Goal: Answer question/provide support

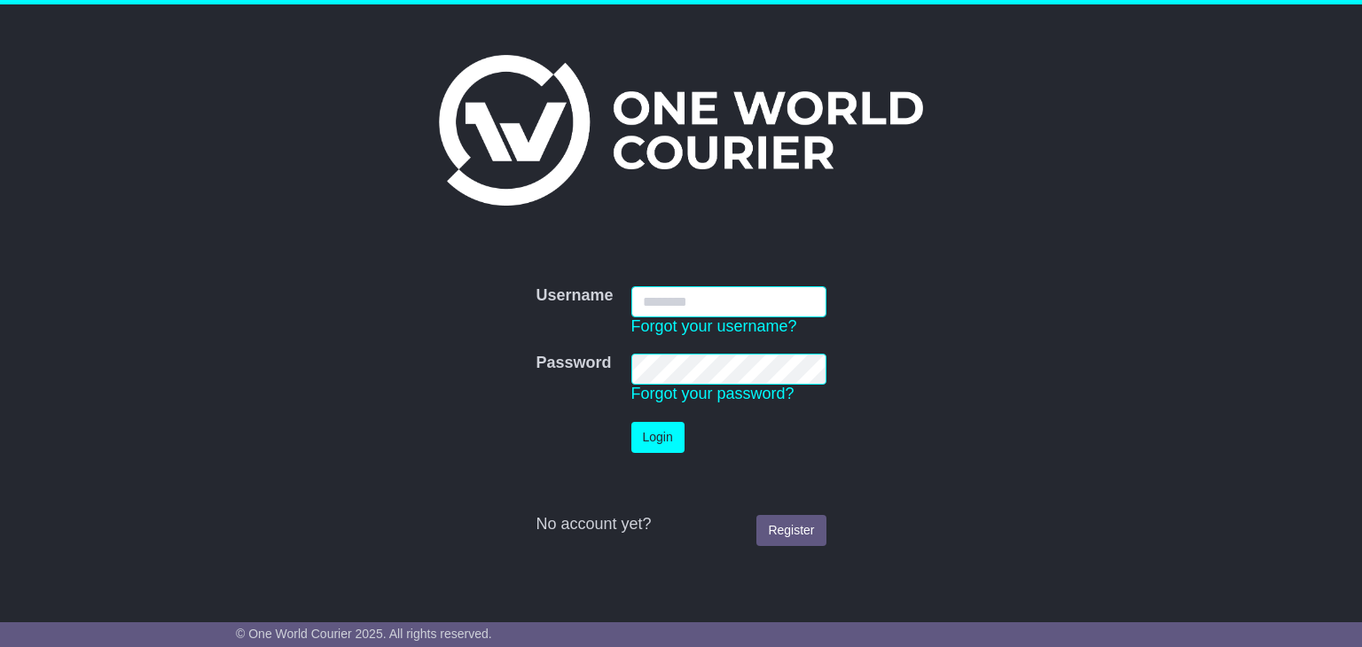
type input "**********"
click at [648, 446] on button "Login" at bounding box center [657, 437] width 53 height 31
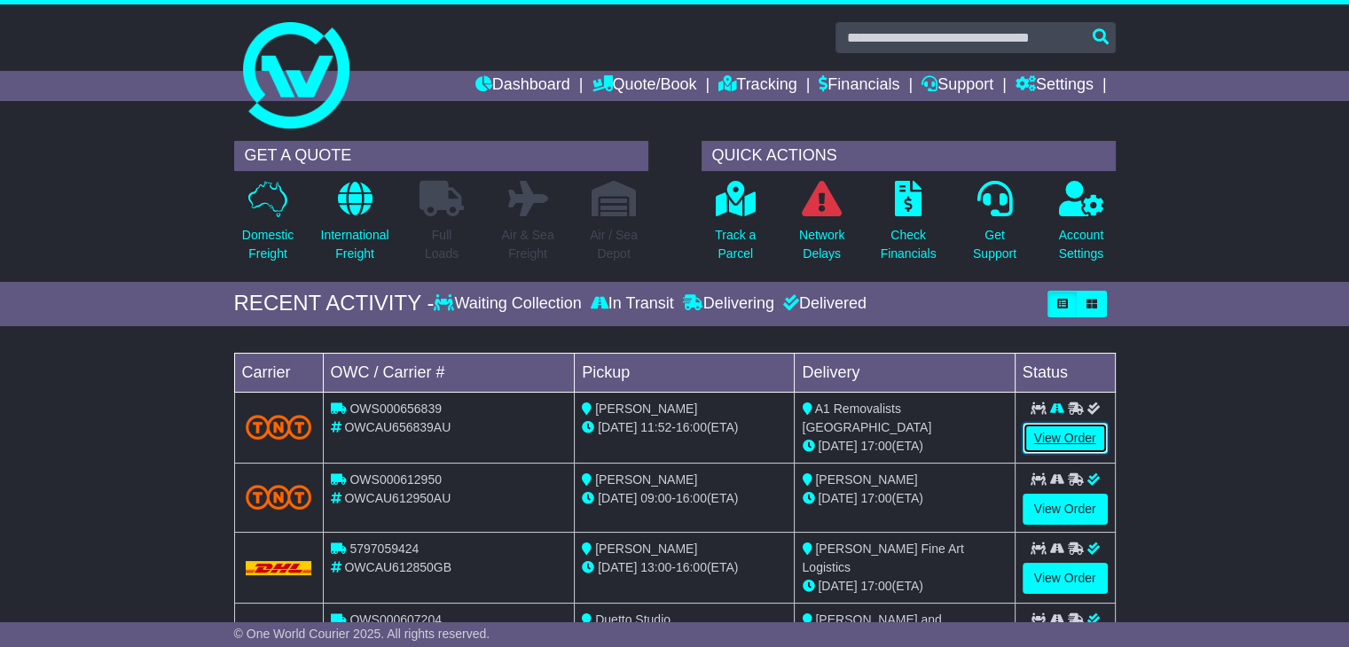
click at [1069, 444] on link "View Order" at bounding box center [1065, 438] width 85 height 31
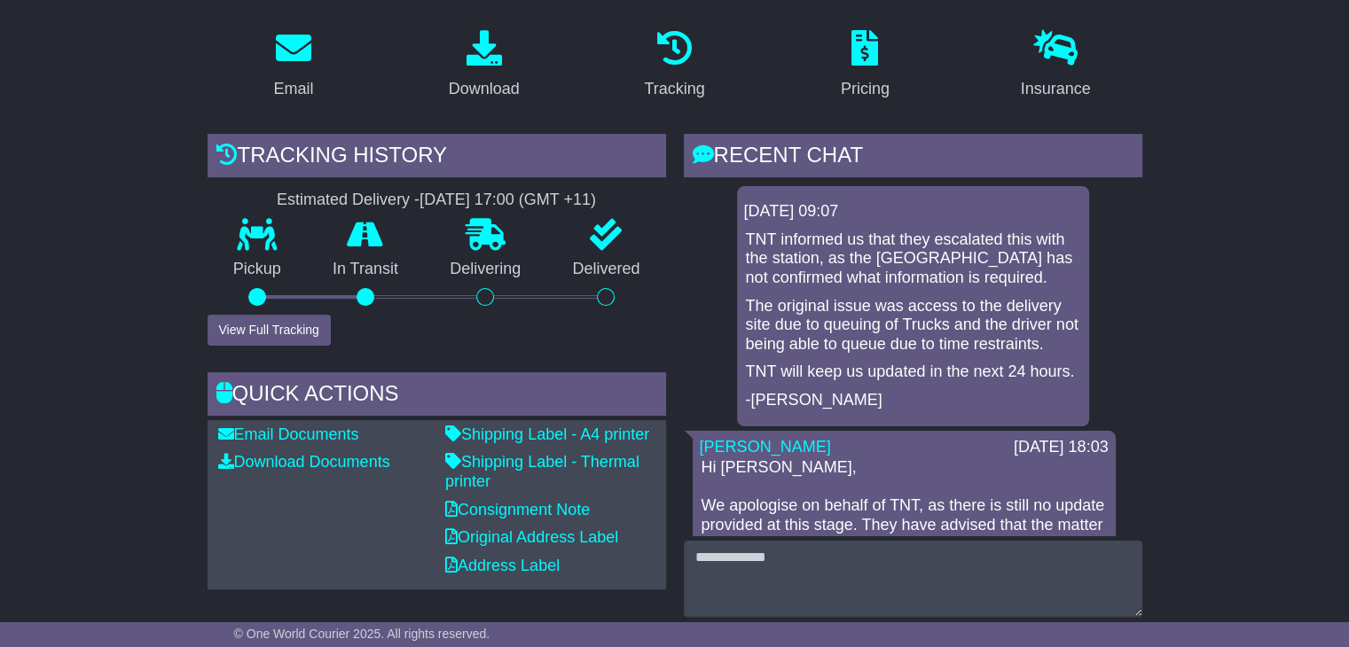
scroll to position [291, 0]
click at [1348, 201] on html "[PERSON_NAME][EMAIL_ADDRESS][DOMAIN_NAME][PERSON_NAME] Logout [PERSON_NAME] Di …" at bounding box center [674, 32] width 1349 height 647
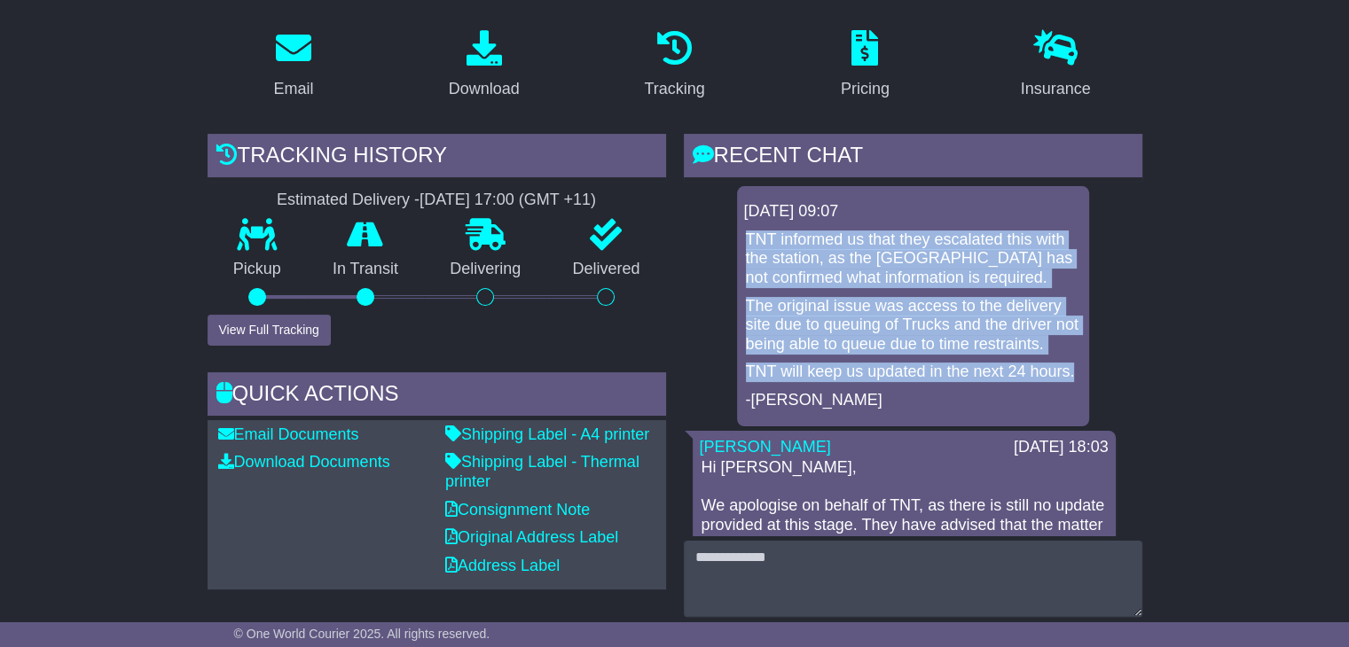
drag, startPoint x: 809, startPoint y: 391, endPoint x: 739, endPoint y: 239, distance: 167.9
click at [739, 239] on div "[DATE] 09:07 TNT informed us that they escalated this with the station, as the …" at bounding box center [913, 305] width 352 height 239
copy div "TNT informed us that they escalated this with the station, as the [GEOGRAPHIC_D…"
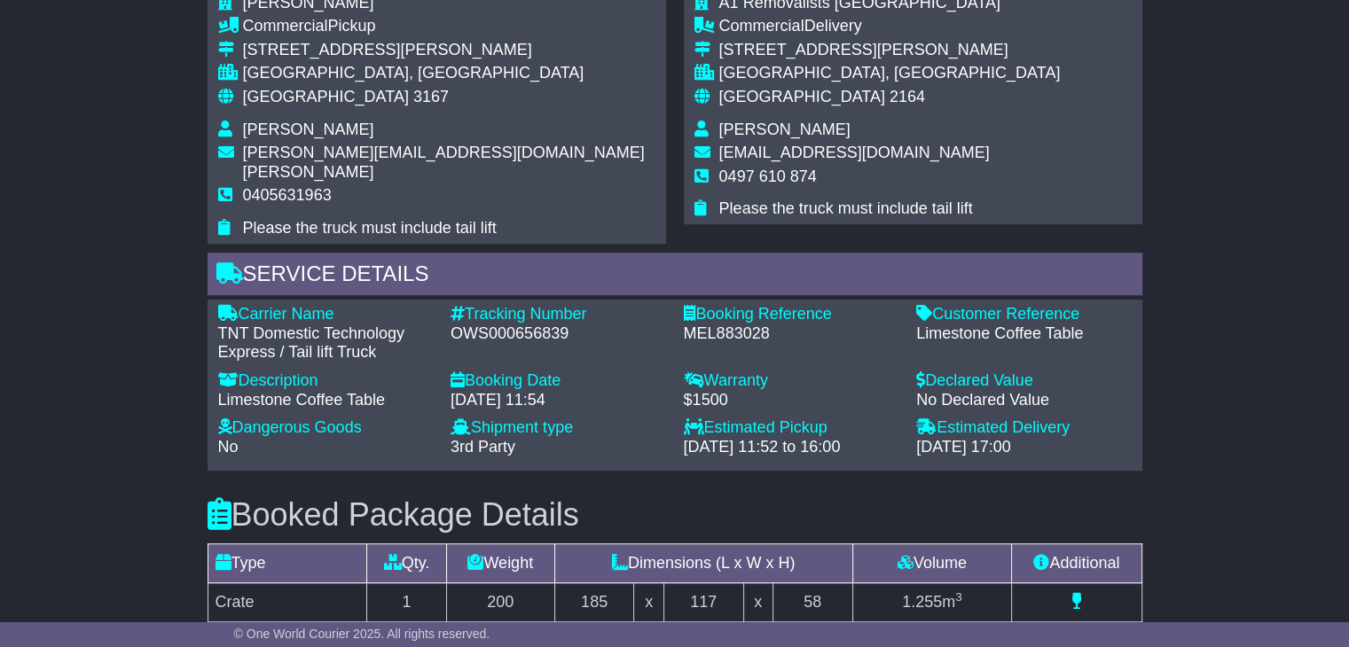
scroll to position [1110, 0]
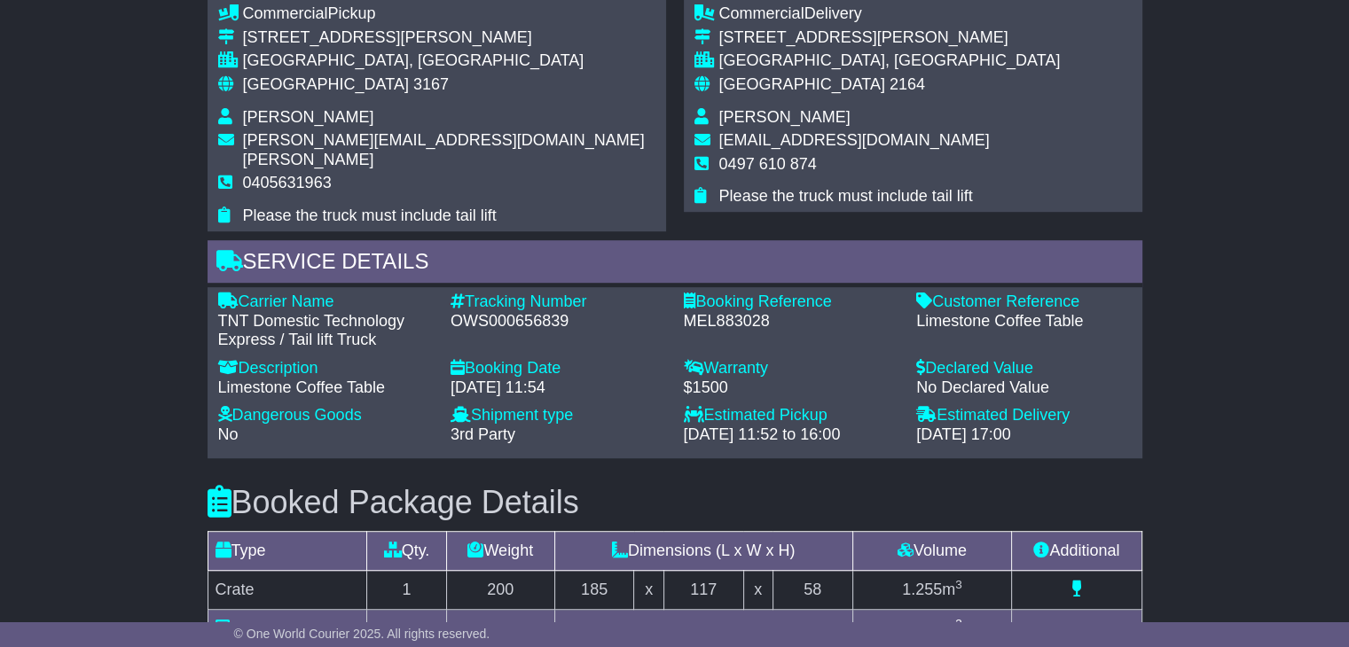
click at [569, 312] on div "OWS000656839" at bounding box center [559, 322] width 216 height 20
drag, startPoint x: 569, startPoint y: 301, endPoint x: 455, endPoint y: 310, distance: 114.8
click at [455, 312] on div "OWS000656839" at bounding box center [559, 322] width 216 height 20
copy div "OWS000656839"
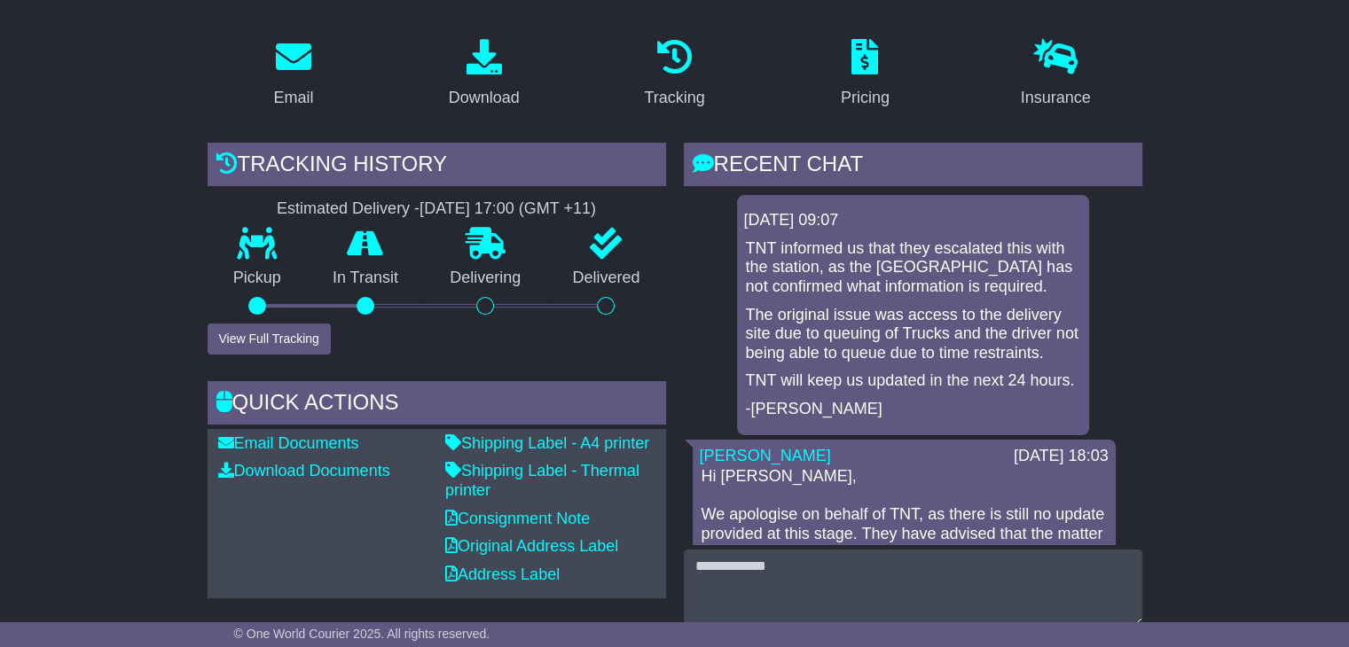
scroll to position [270, 0]
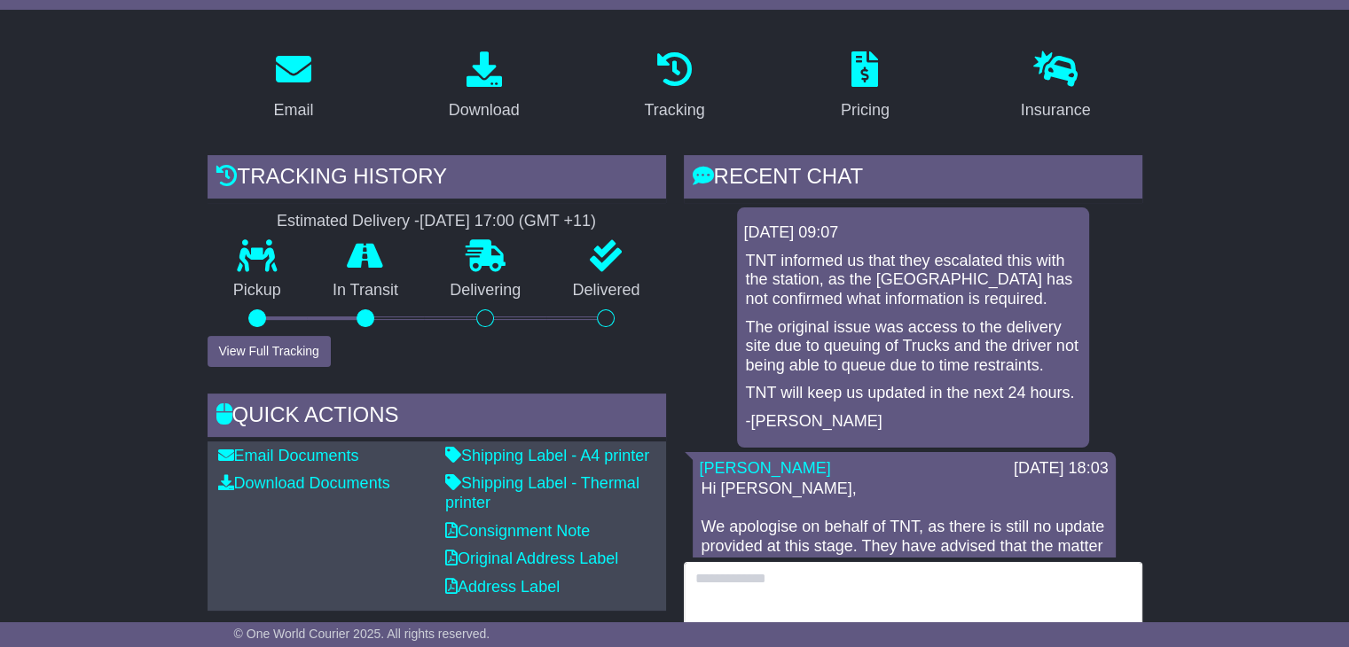
click at [749, 596] on textarea at bounding box center [913, 600] width 459 height 76
paste textarea "**********"
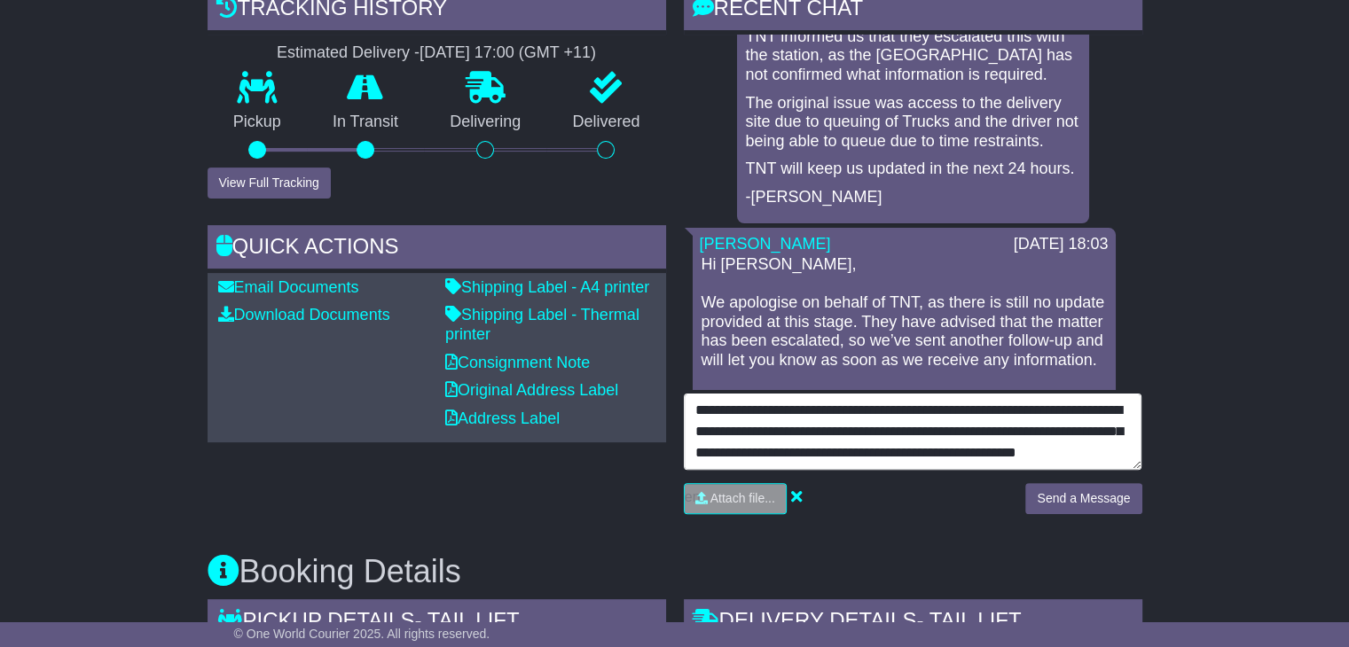
scroll to position [64, 0]
type textarea "**********"
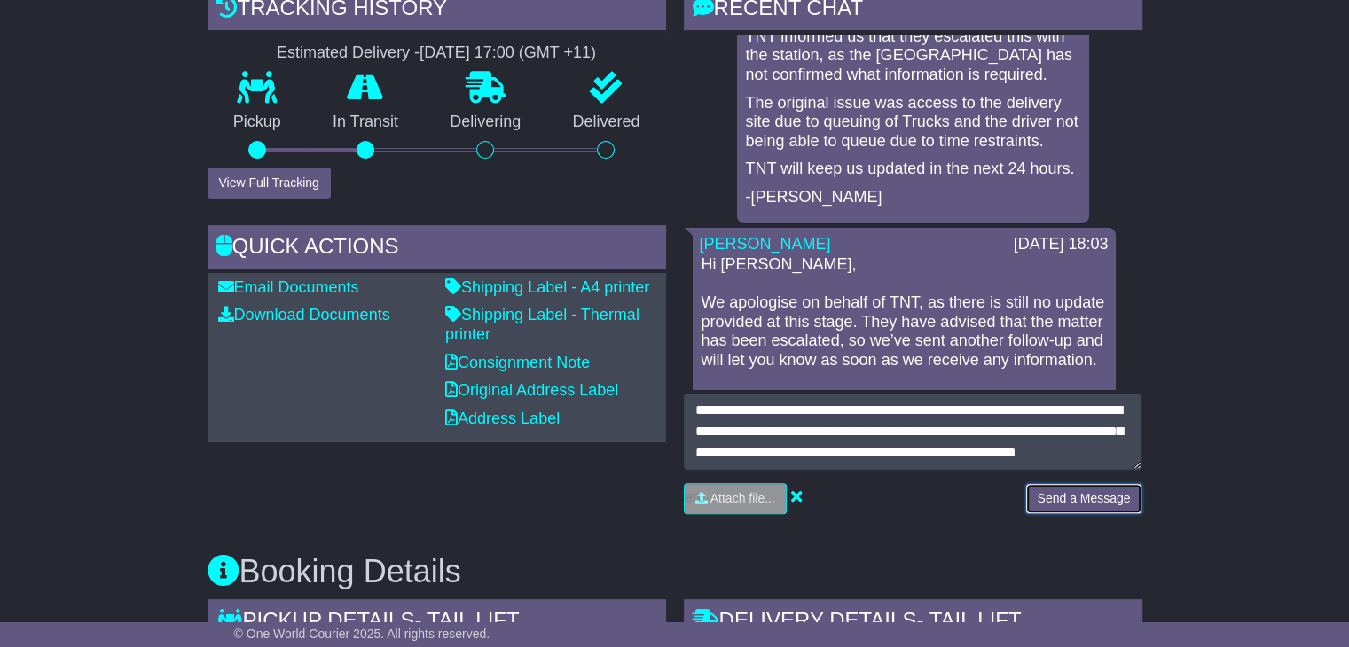
click at [1055, 498] on button "Send a Message" at bounding box center [1083, 498] width 116 height 31
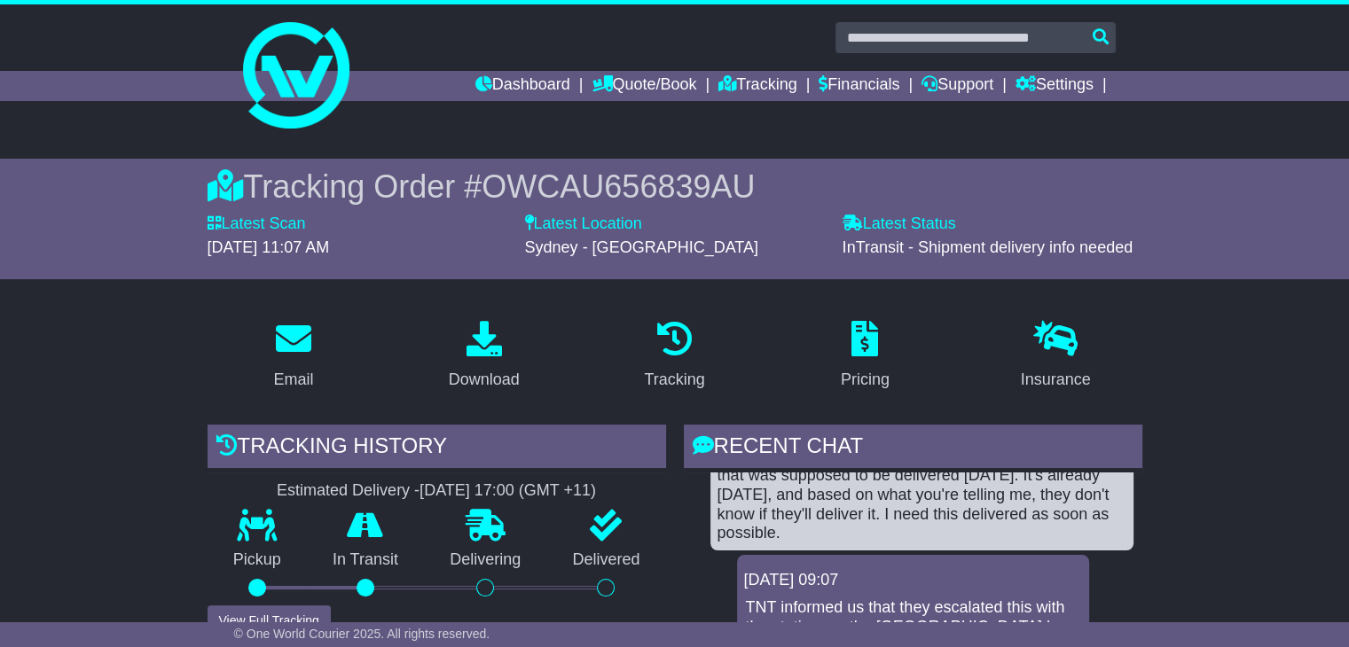
scroll to position [0, 0]
